Goal: Task Accomplishment & Management: Manage account settings

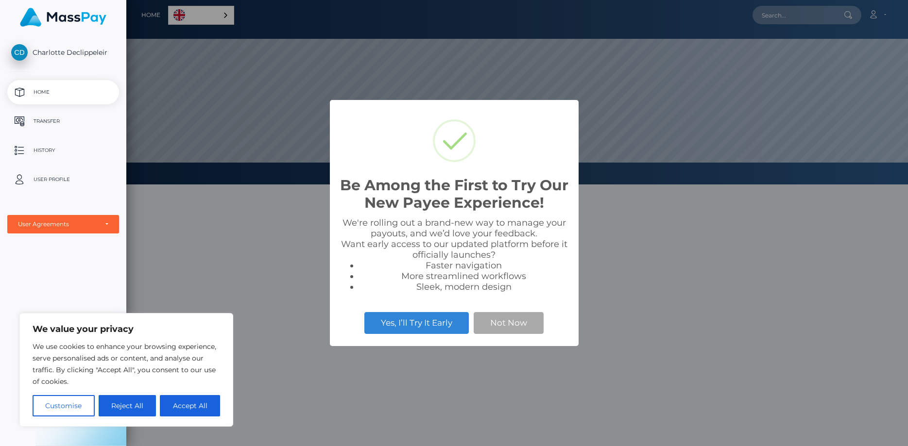
scroll to position [185, 782]
click at [490, 317] on button "Not Now" at bounding box center [509, 322] width 70 height 21
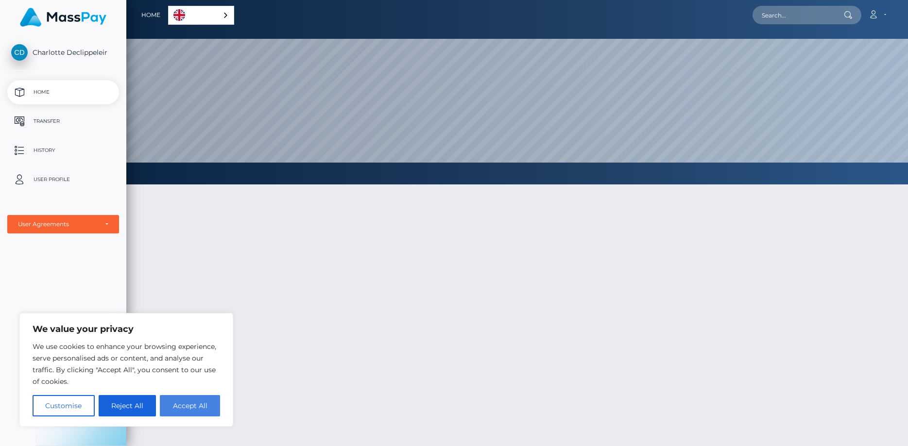
click at [175, 405] on button "Accept All" at bounding box center [190, 405] width 60 height 21
checkbox input "true"
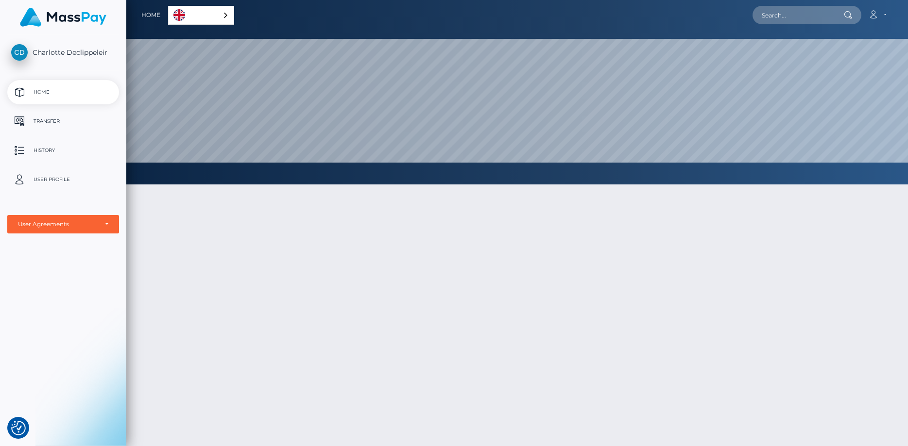
click at [218, 15] on div "English" at bounding box center [201, 15] width 66 height 19
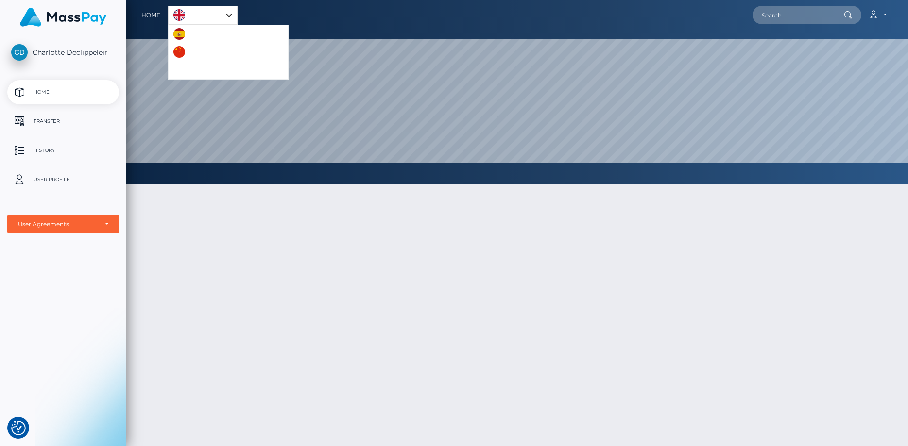
click at [218, 15] on link "English" at bounding box center [203, 15] width 69 height 18
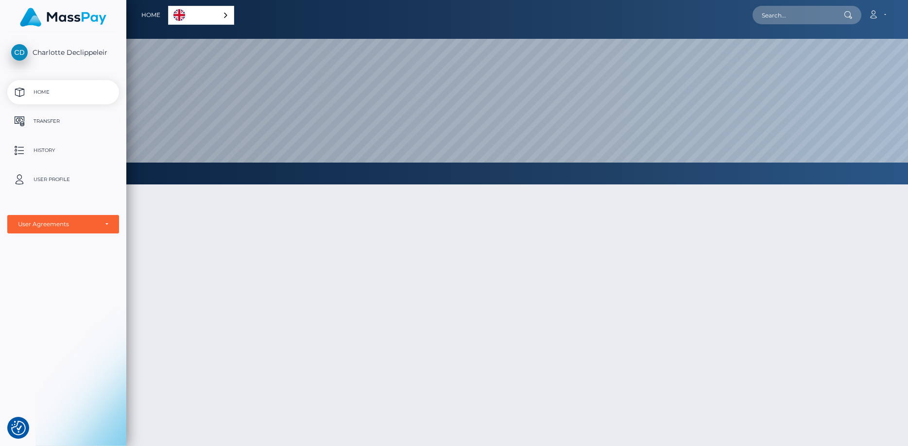
click at [60, 120] on p "Transfer" at bounding box center [63, 121] width 104 height 15
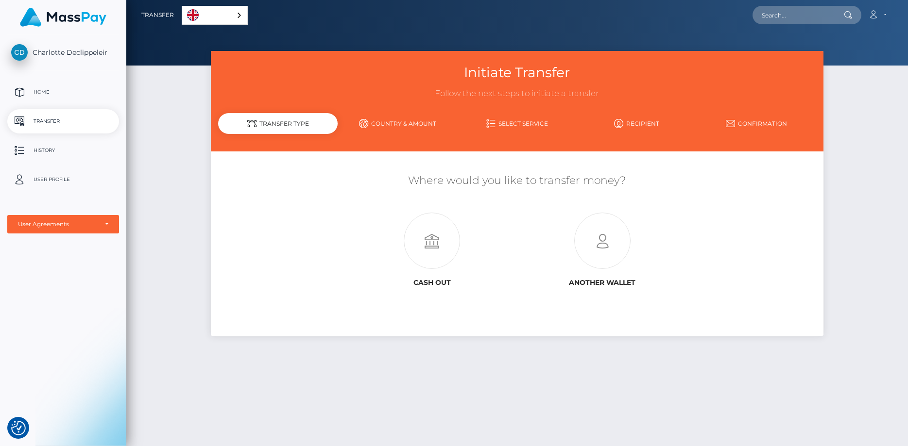
click at [398, 122] on link "Country & Amount" at bounding box center [398, 123] width 120 height 17
click at [398, 117] on link "Country & Amount" at bounding box center [398, 123] width 120 height 17
click at [396, 121] on link "Country & Amount" at bounding box center [398, 123] width 120 height 17
click at [287, 124] on div "Transfer Type" at bounding box center [278, 123] width 120 height 21
click at [419, 252] on icon at bounding box center [432, 241] width 170 height 56
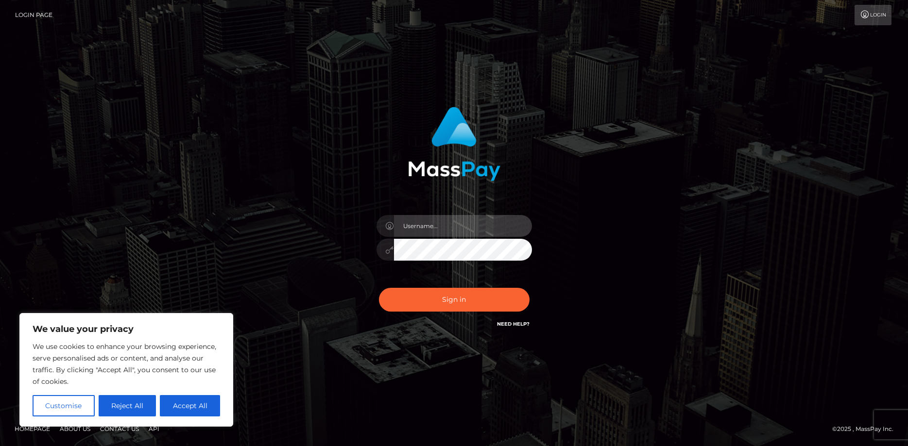
click at [413, 237] on input "text" at bounding box center [463, 226] width 138 height 22
click at [423, 228] on input "text" at bounding box center [463, 226] width 138 height 22
click at [184, 404] on button "Accept All" at bounding box center [190, 405] width 60 height 21
checkbox input "true"
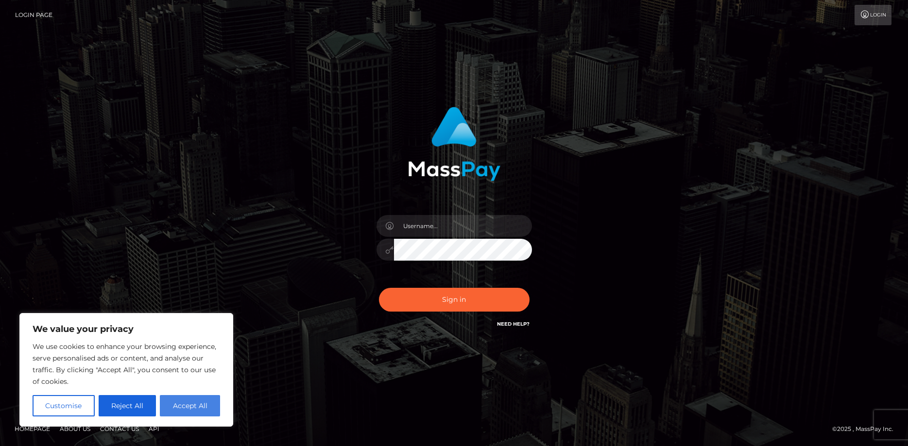
checkbox input "true"
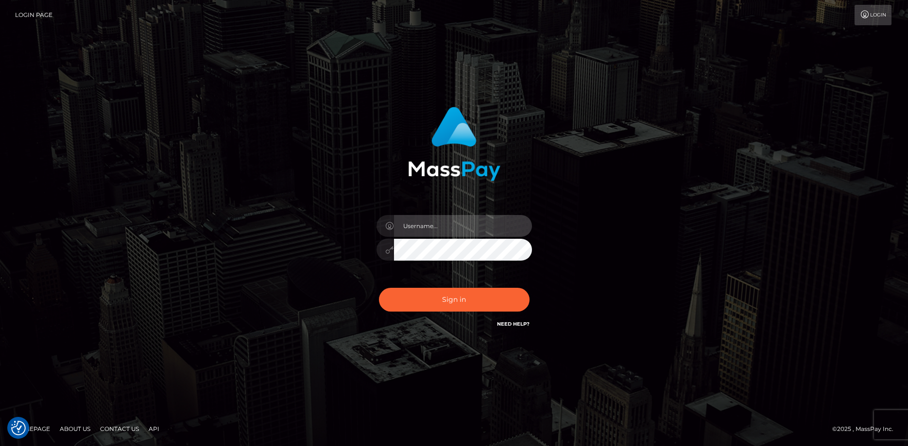
click at [409, 225] on input "text" at bounding box center [463, 226] width 138 height 22
type input "[DATE]"
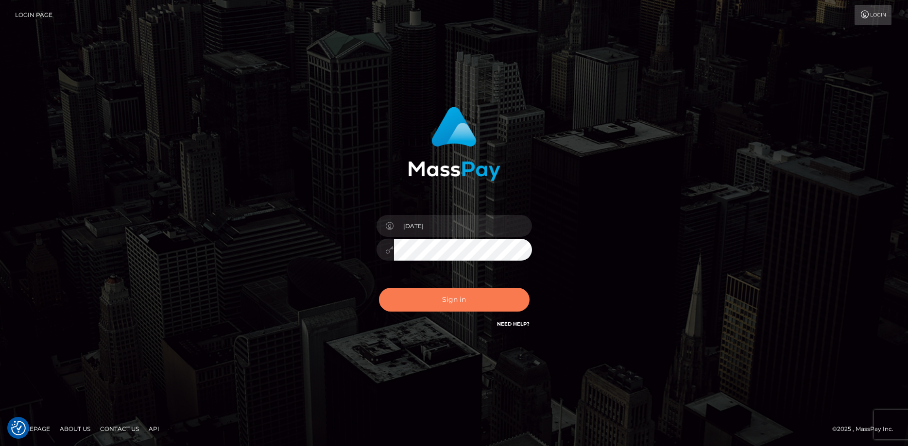
click at [448, 309] on button "Sign in" at bounding box center [454, 300] width 151 height 24
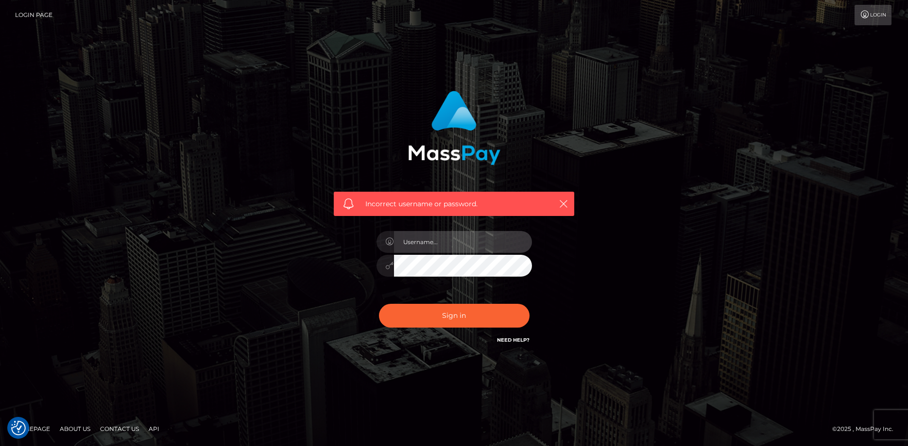
click at [455, 247] on input "text" at bounding box center [463, 242] width 138 height 22
click at [450, 249] on input "text" at bounding box center [463, 242] width 138 height 22
type input "[DATE]"
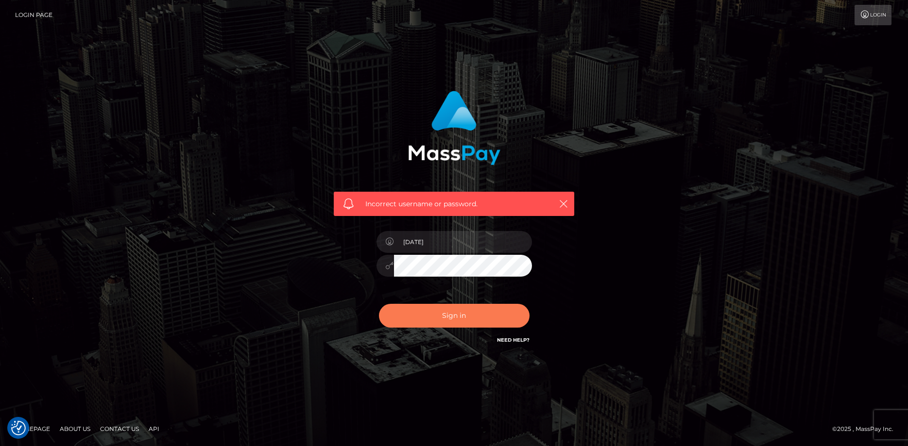
click at [450, 311] on button "Sign in" at bounding box center [454, 316] width 151 height 24
click at [423, 318] on button "Sign in" at bounding box center [454, 316] width 151 height 24
